Goal: Navigation & Orientation: Find specific page/section

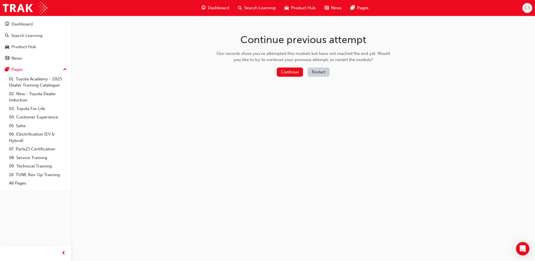
click at [24, 23] on div "Dashboard" at bounding box center [21, 24] width 21 height 6
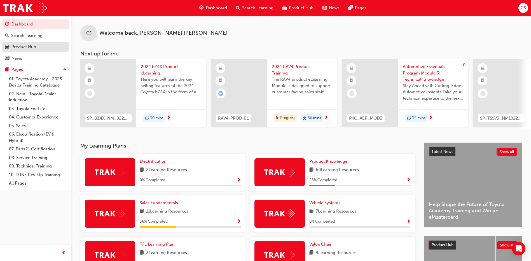
click at [21, 45] on div "Product Hub" at bounding box center [23, 47] width 25 height 6
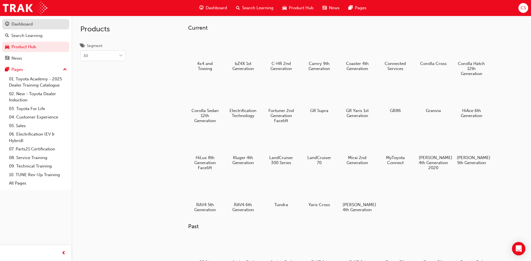
click at [17, 22] on div "Dashboard" at bounding box center [21, 24] width 21 height 6
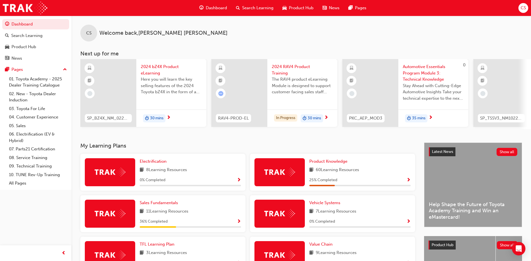
scroll to position [84, 0]
